Goal: Transaction & Acquisition: Purchase product/service

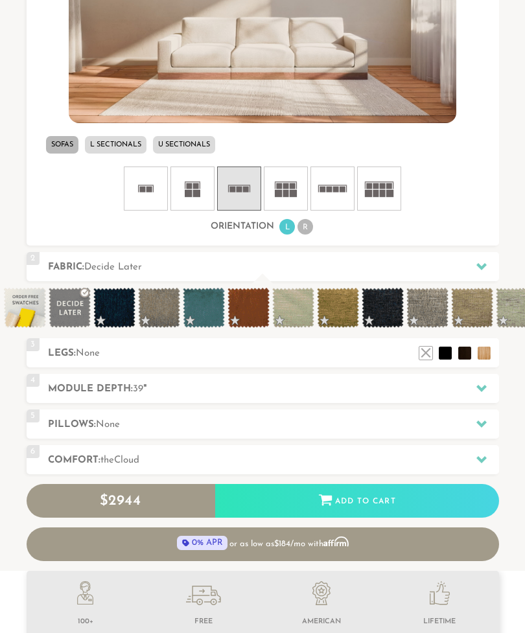
scroll to position [483, 0]
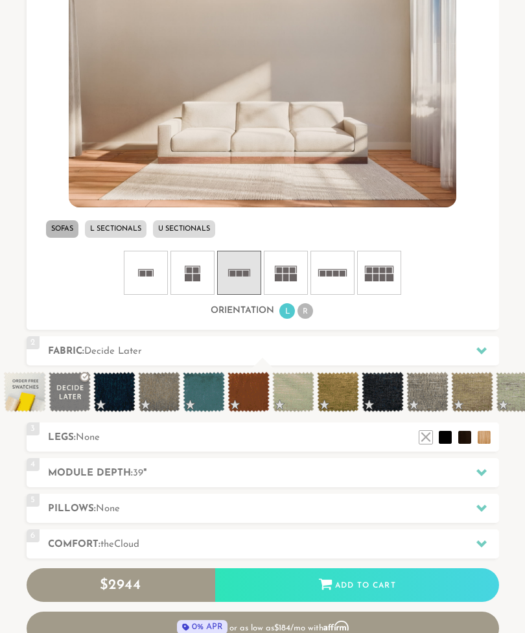
click at [374, 271] on rect at bounding box center [375, 270] width 6 height 6
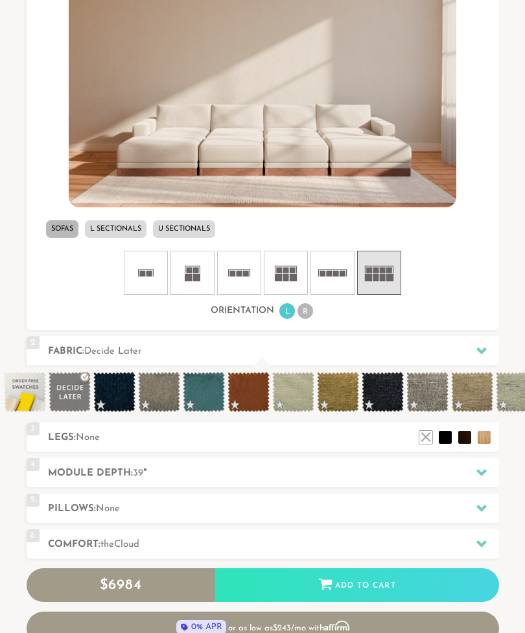
click at [288, 274] on rect at bounding box center [286, 277] width 6 height 7
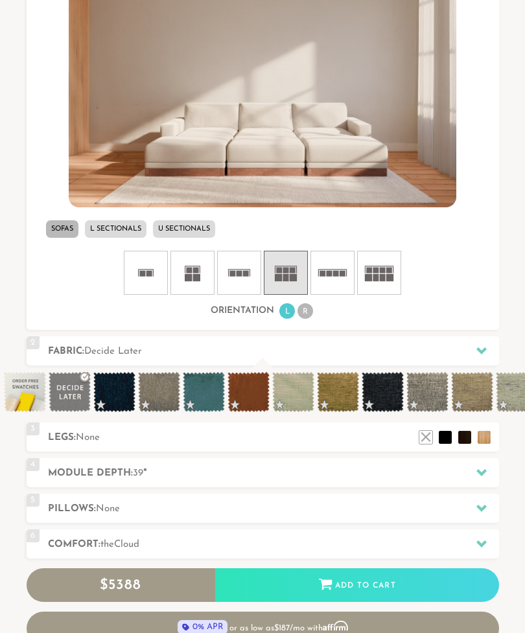
click at [334, 289] on icon at bounding box center [332, 272] width 39 height 39
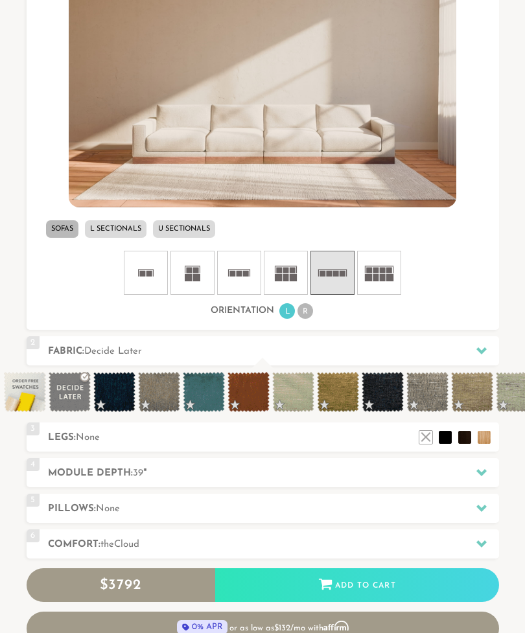
click at [124, 229] on li "L Sectionals" at bounding box center [116, 228] width 62 height 17
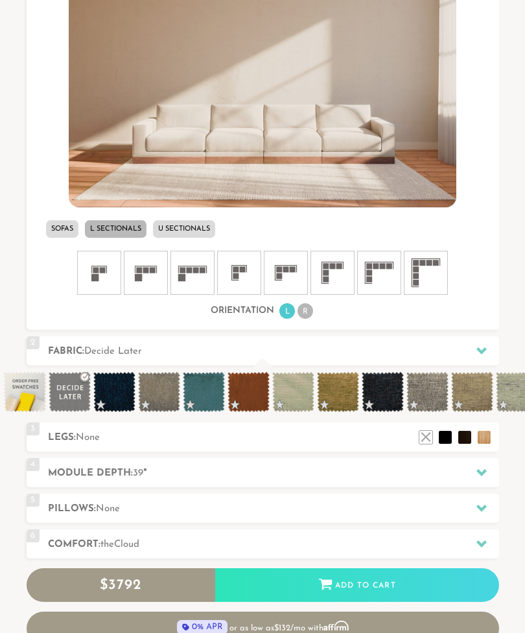
click at [376, 268] on rect at bounding box center [375, 266] width 6 height 6
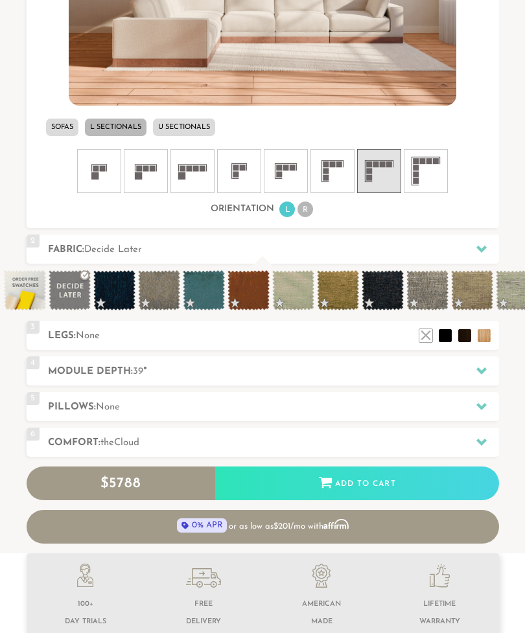
scroll to position [584, 0]
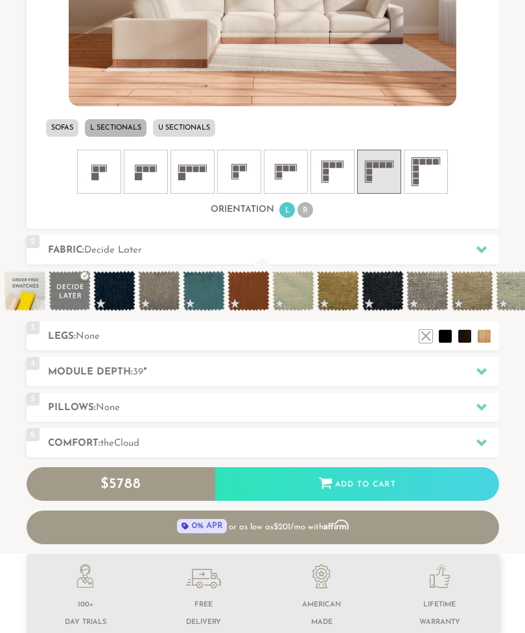
click at [445, 335] on li at bounding box center [445, 336] width 13 height 13
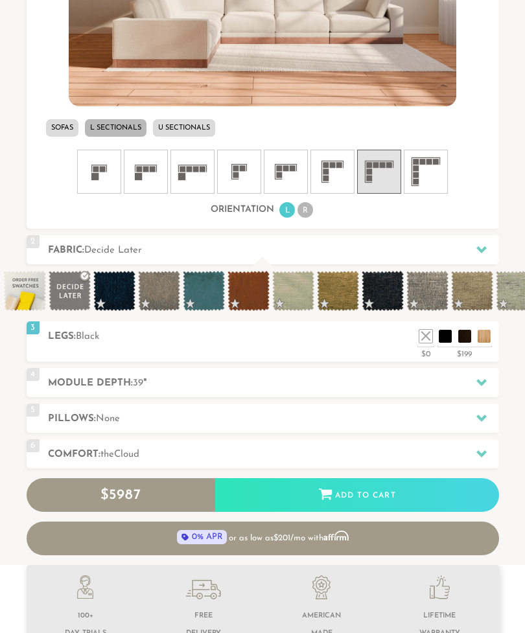
scroll to position [12348, 525]
click at [470, 382] on div at bounding box center [481, 382] width 27 height 27
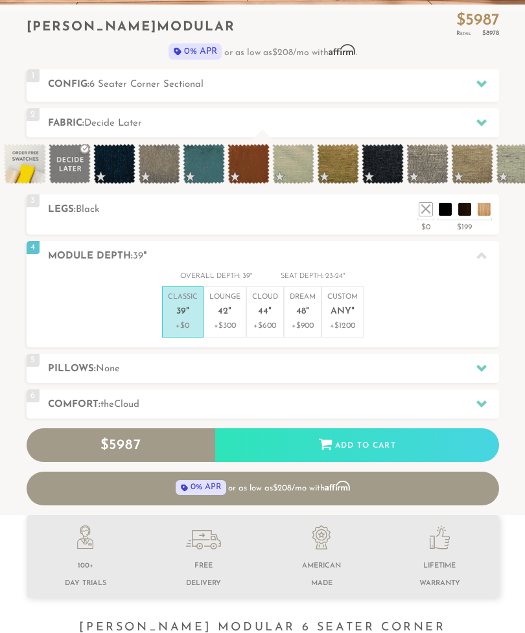
scroll to position [356, 0]
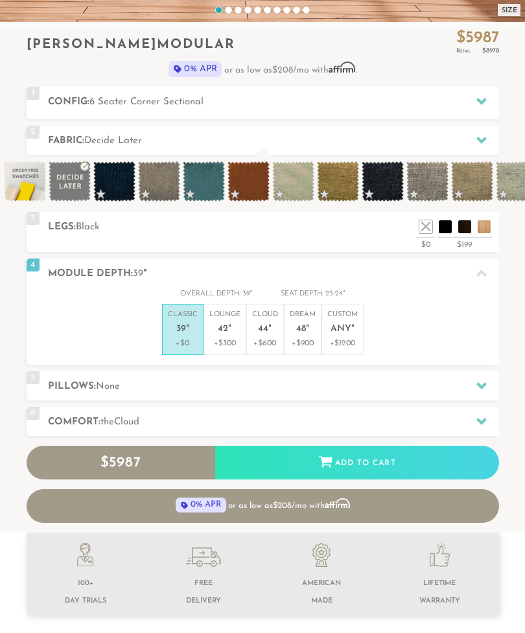
click at [271, 330] on em """ at bounding box center [269, 329] width 3 height 11
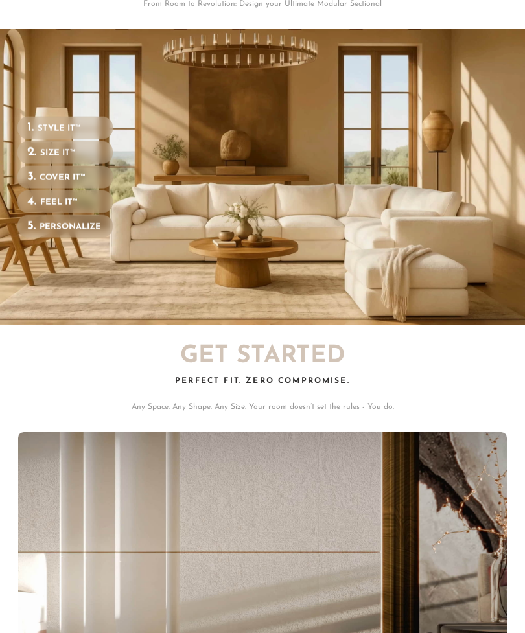
scroll to position [0, 0]
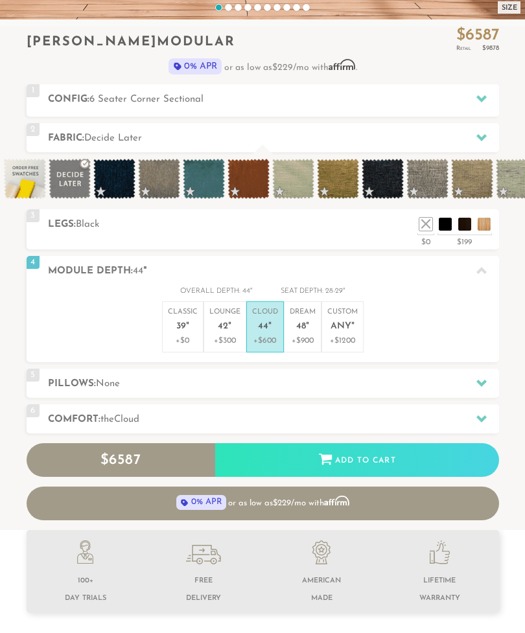
click at [471, 382] on div at bounding box center [481, 383] width 27 height 27
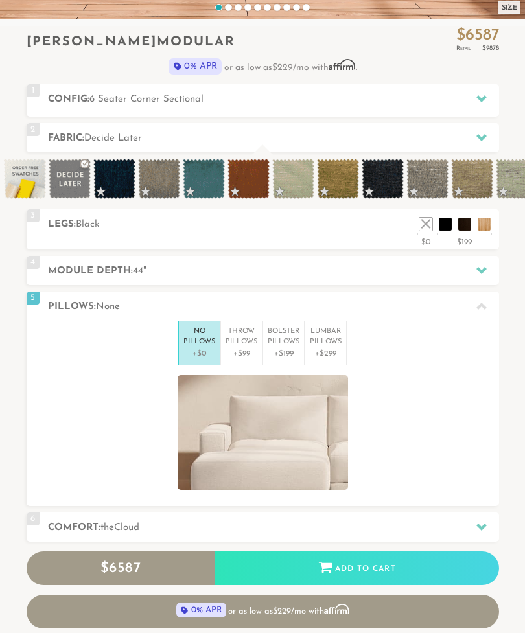
click at [239, 343] on p "Throw Pillows" at bounding box center [241, 336] width 32 height 21
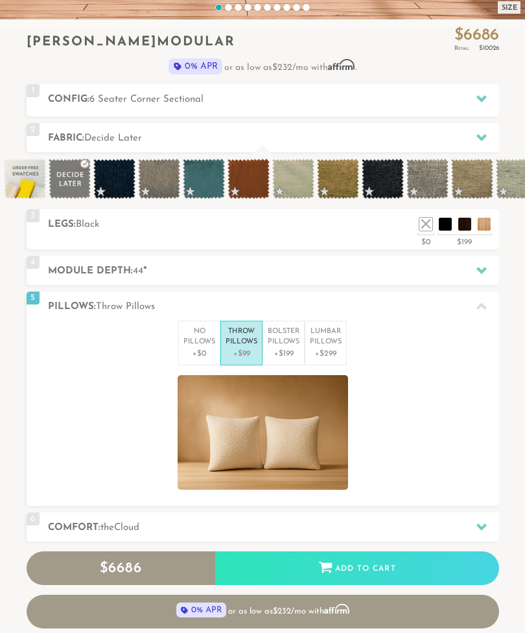
click at [287, 349] on p "+$199" at bounding box center [284, 354] width 32 height 12
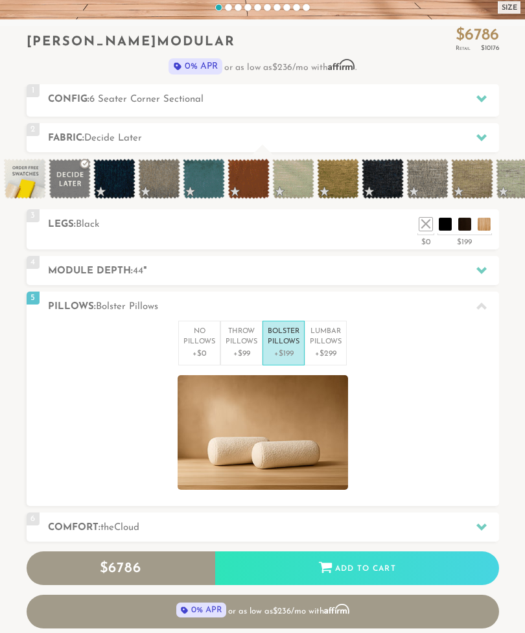
click at [337, 338] on p "Lumbar Pillows" at bounding box center [326, 336] width 32 height 21
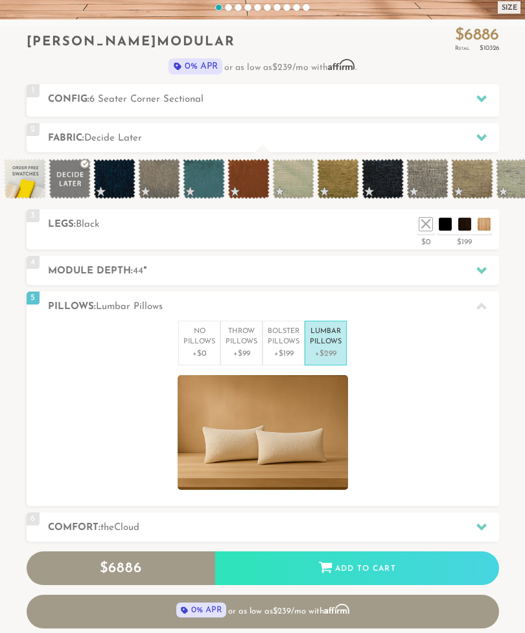
click at [200, 348] on p "+$0" at bounding box center [199, 354] width 32 height 12
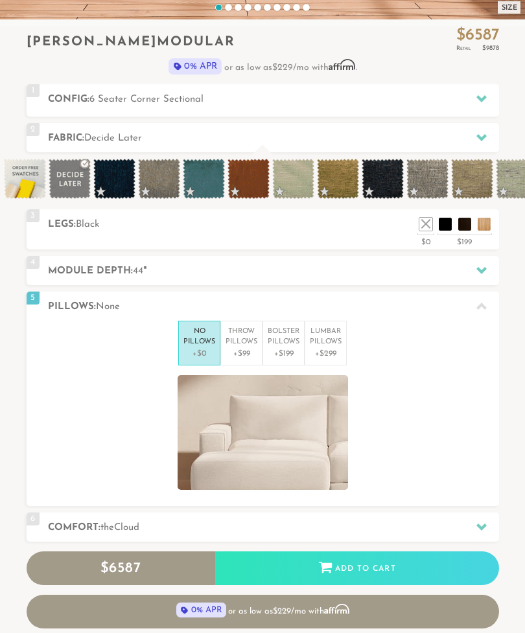
click at [463, 520] on h2 "Comfort: the Cloud" at bounding box center [273, 527] width 451 height 15
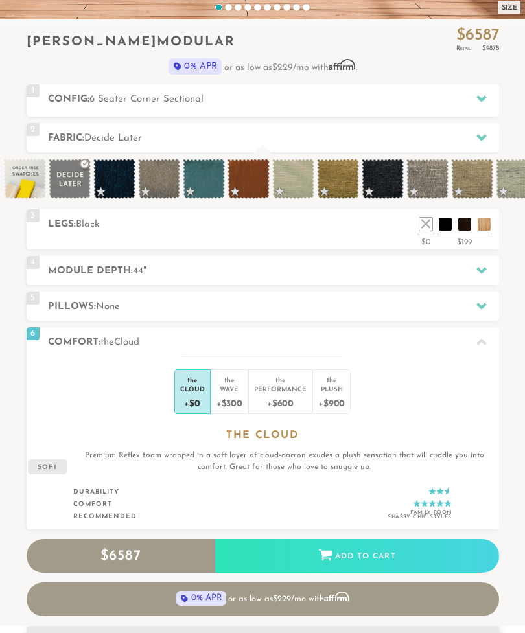
click at [227, 395] on div "+$300" at bounding box center [229, 402] width 26 height 19
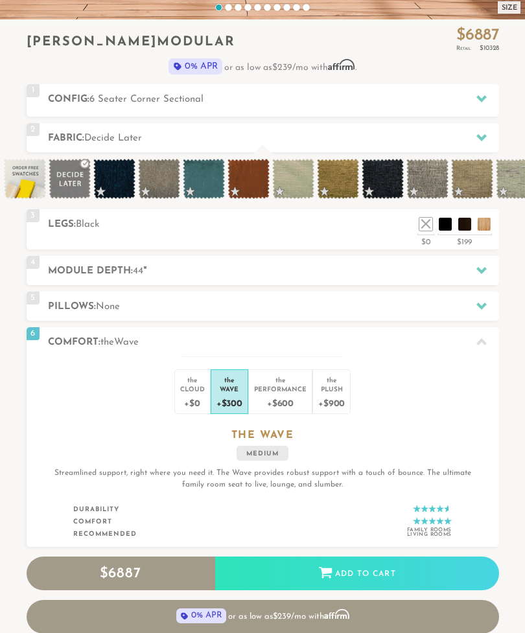
click at [282, 402] on div "+$600" at bounding box center [280, 402] width 52 height 19
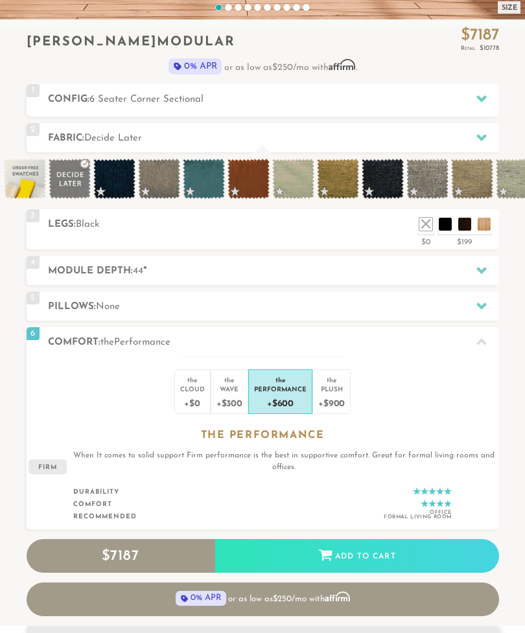
click at [326, 393] on div "+$900" at bounding box center [331, 402] width 27 height 19
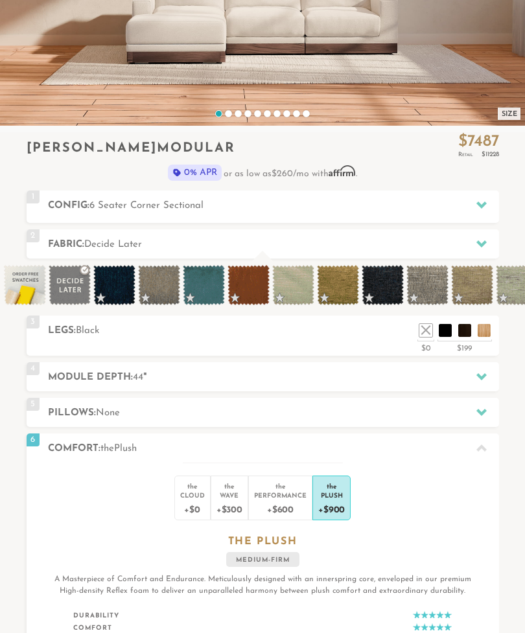
click at [473, 206] on div at bounding box center [481, 205] width 27 height 27
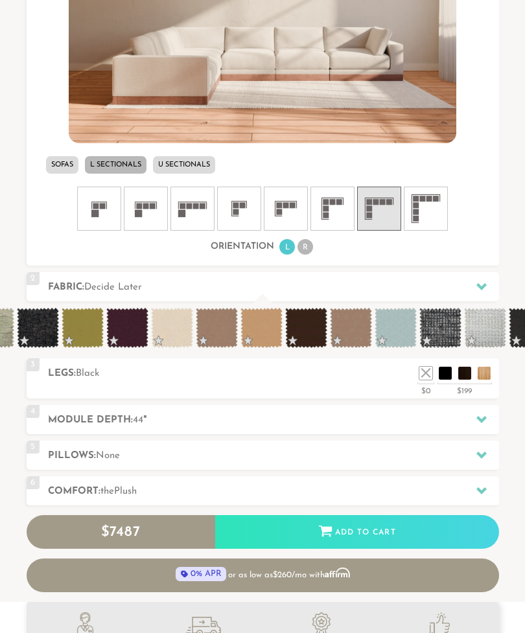
scroll to position [0, 545]
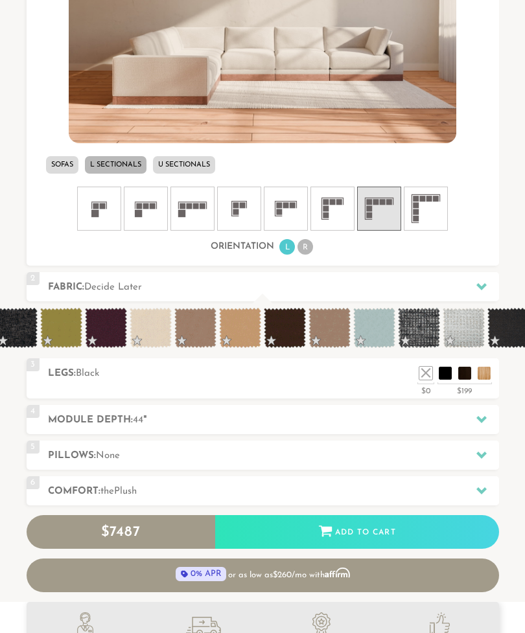
click at [113, 332] on span at bounding box center [106, 328] width 42 height 40
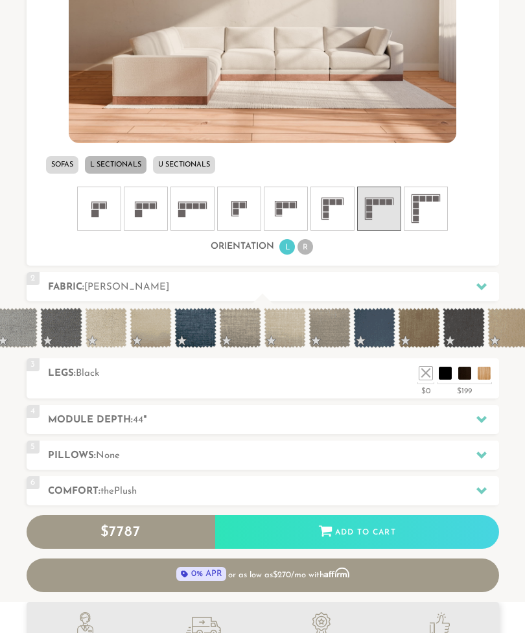
scroll to position [0, 1174]
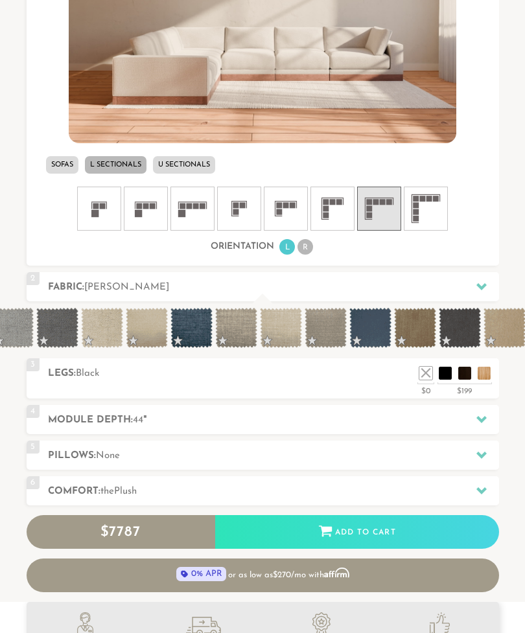
click at [374, 330] on span at bounding box center [370, 328] width 42 height 40
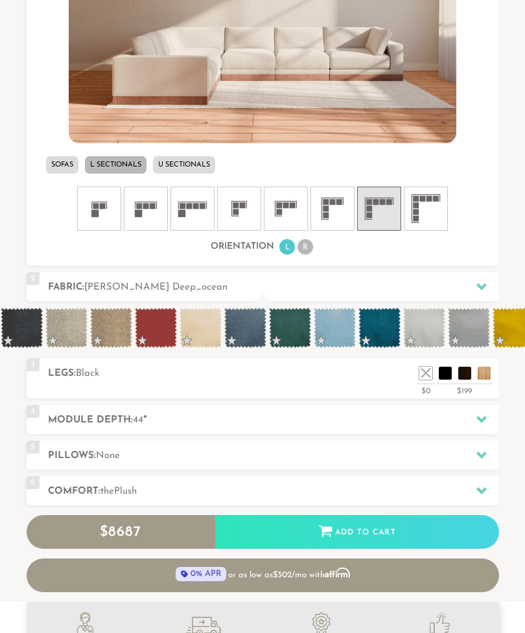
scroll to position [0, 2330]
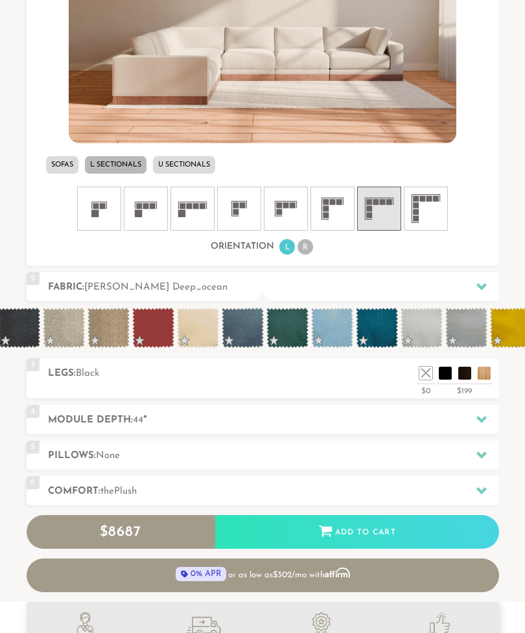
click at [378, 334] on span at bounding box center [377, 328] width 42 height 40
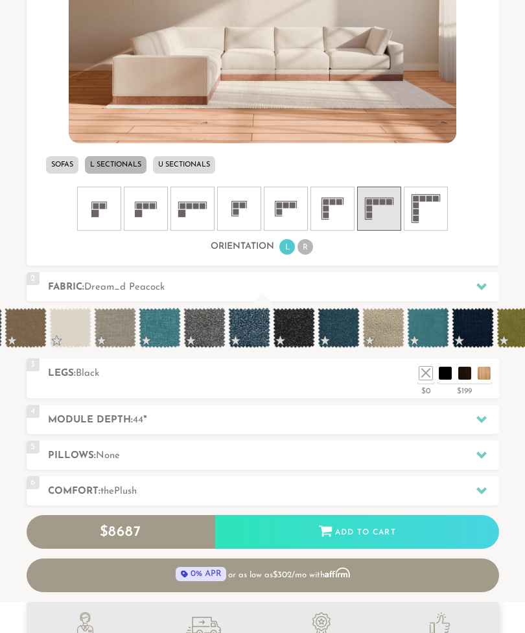
scroll to position [0, 4112]
click at [346, 330] on span at bounding box center [338, 328] width 42 height 40
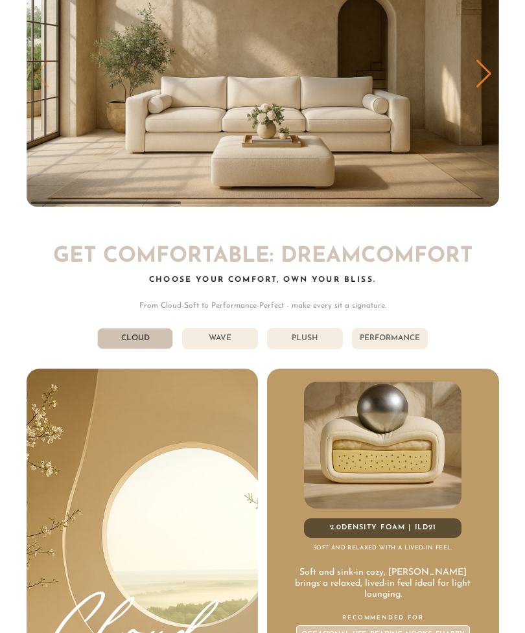
scroll to position [5191, 0]
